Goal: Information Seeking & Learning: Find specific fact

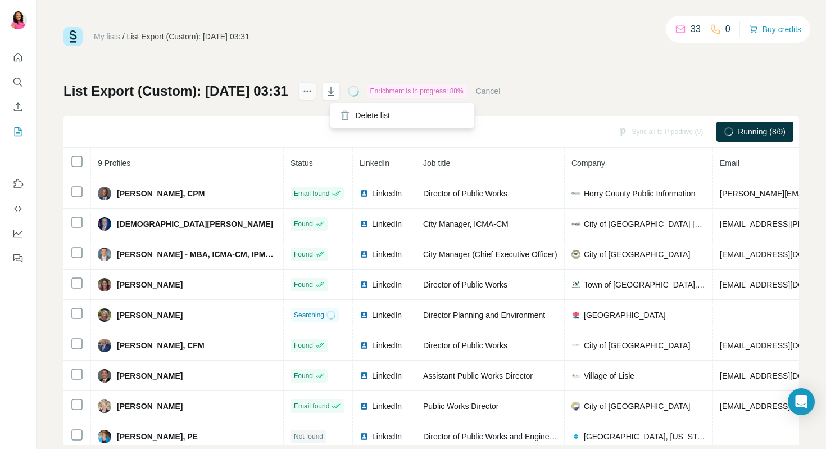
click at [313, 88] on icon "actions" at bounding box center [307, 90] width 11 height 11
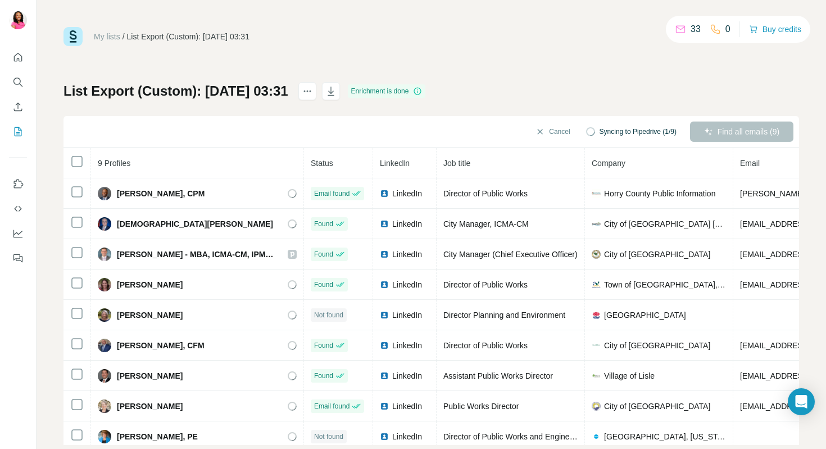
click at [288, 91] on h1 "List Export (Custom): [DATE] 03:31" at bounding box center [176, 91] width 225 height 18
click at [167, 84] on h1 "List Export (Custom): [DATE] 03:31" at bounding box center [176, 91] width 225 height 18
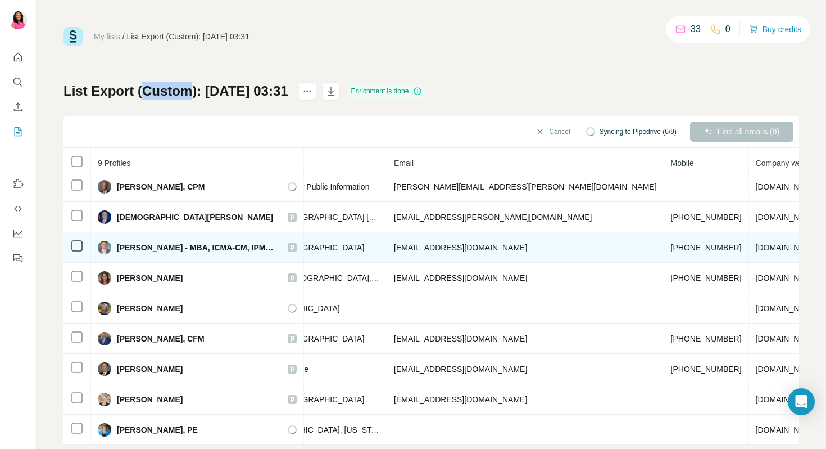
scroll to position [7, 347]
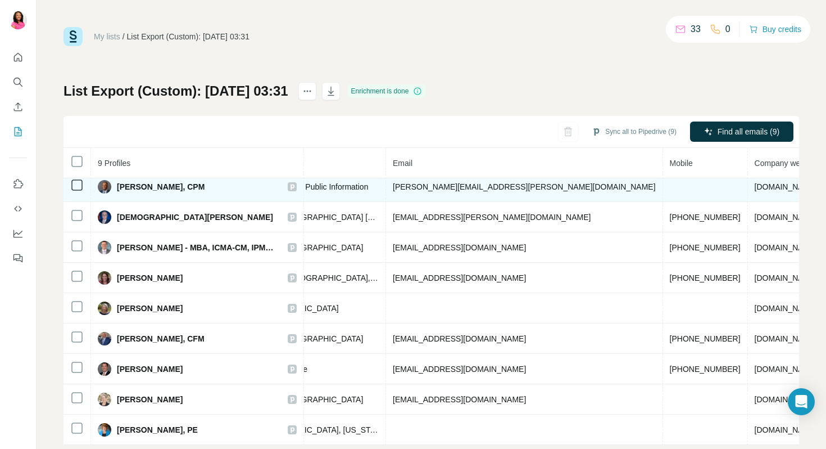
click at [397, 188] on span "[PERSON_NAME][EMAIL_ADDRESS][PERSON_NAME][DOMAIN_NAME]" at bounding box center [524, 186] width 263 height 9
click at [315, 188] on span "Horry County Public Information" at bounding box center [312, 186] width 111 height 11
click at [165, 187] on span "[PERSON_NAME], CPM" at bounding box center [161, 186] width 88 height 11
